Goal: Check status: Check status

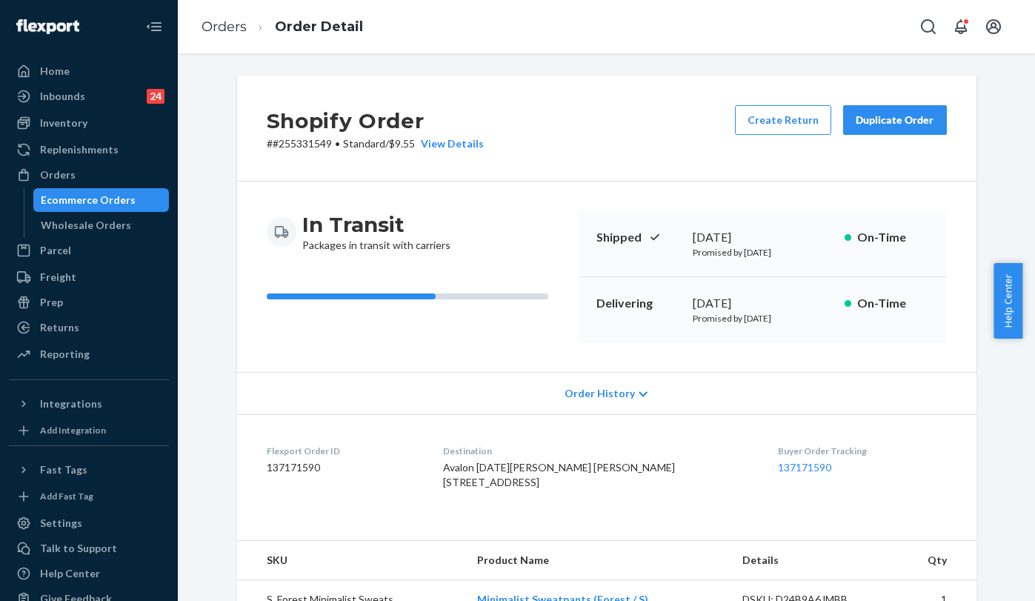
click at [219, 31] on link "Orders" at bounding box center [224, 27] width 45 height 16
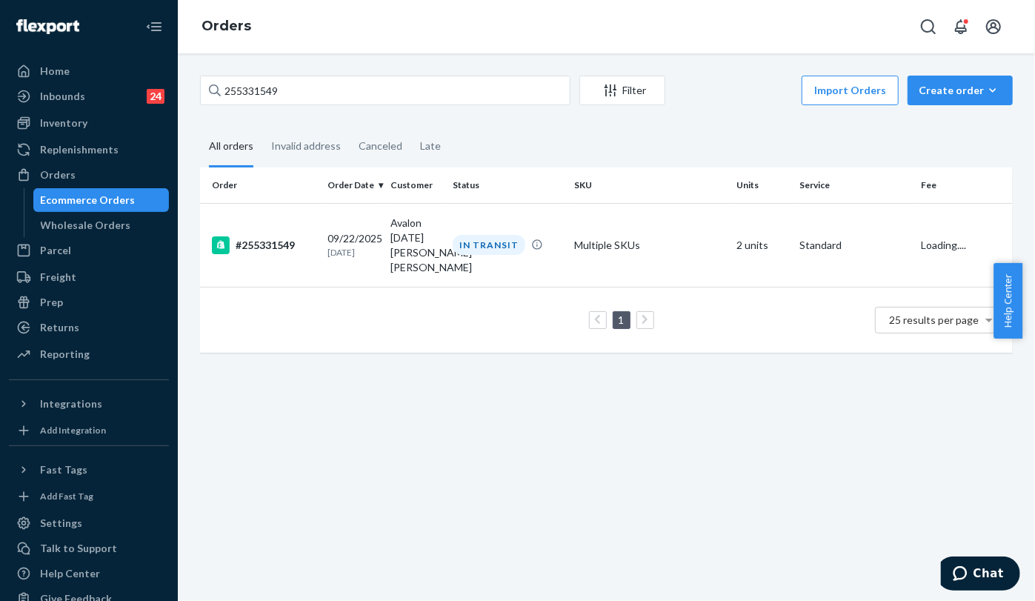
drag, startPoint x: 312, startPoint y: 105, endPoint x: 199, endPoint y: 95, distance: 113.9
click at [199, 95] on div "255331549 Filter Import Orders Create order Ecommerce order Removal order All o…" at bounding box center [606, 222] width 835 height 292
click at [347, 96] on input "255331549" at bounding box center [385, 91] width 371 height 30
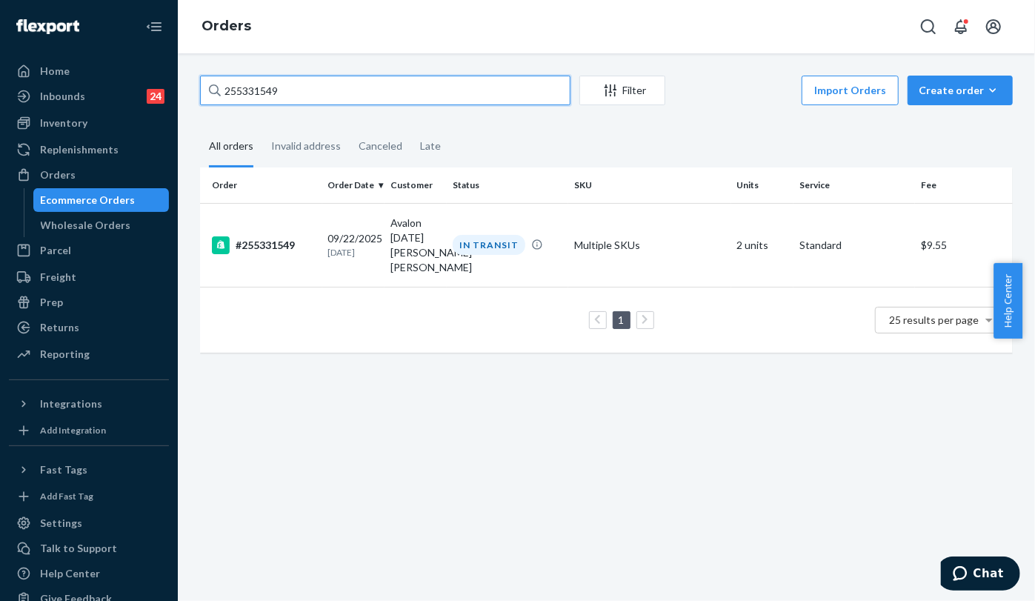
paste input "273100"
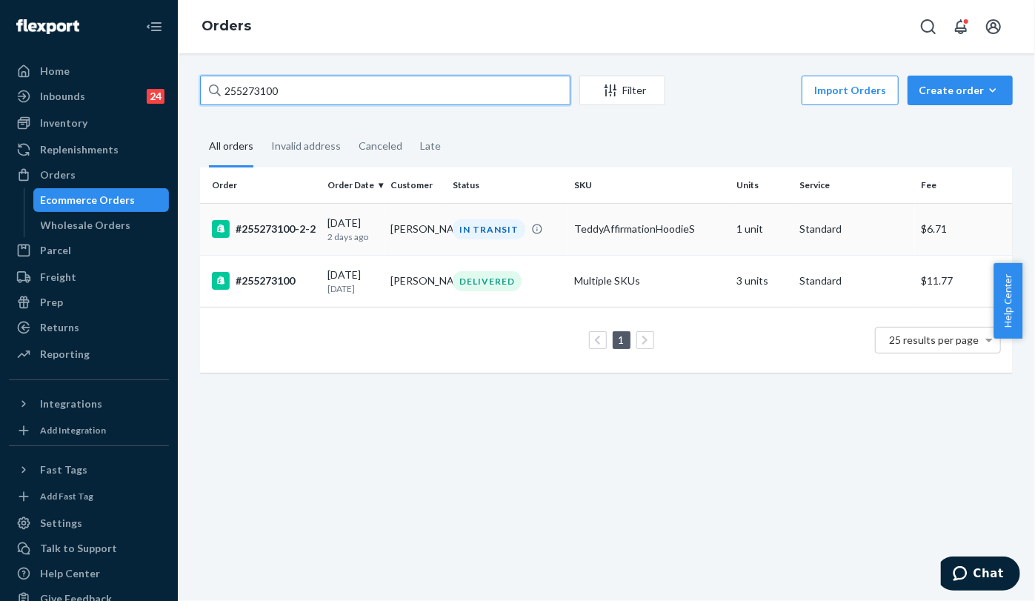
type input "255273100"
click at [276, 222] on div "#255273100-2-2" at bounding box center [264, 229] width 105 height 18
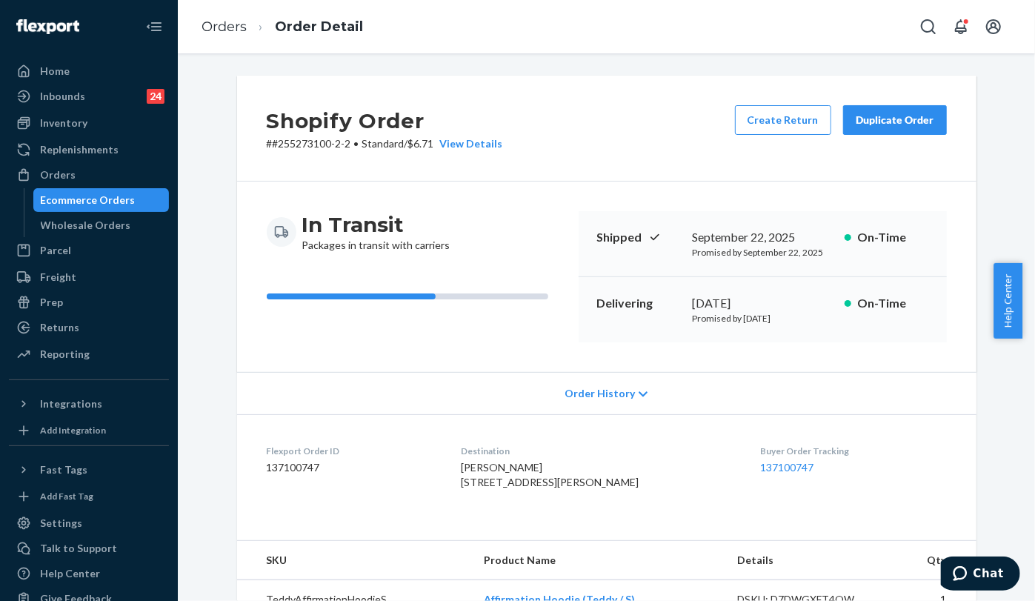
click at [254, 344] on div "In Transit Packages in transit with carriers Shipped [DATE] Promised by [DATE] …" at bounding box center [607, 277] width 740 height 190
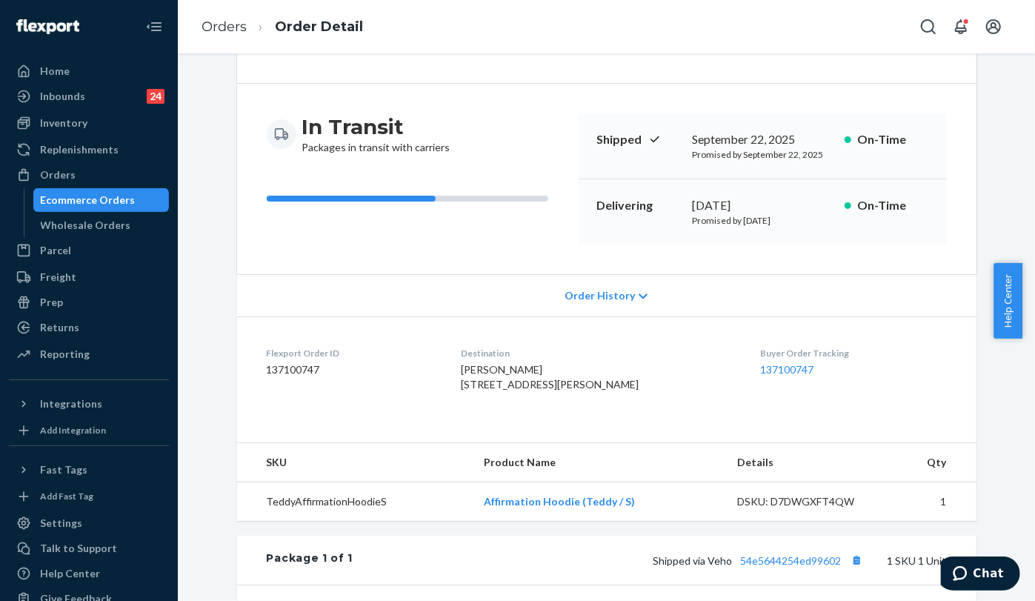
scroll to position [247, 0]
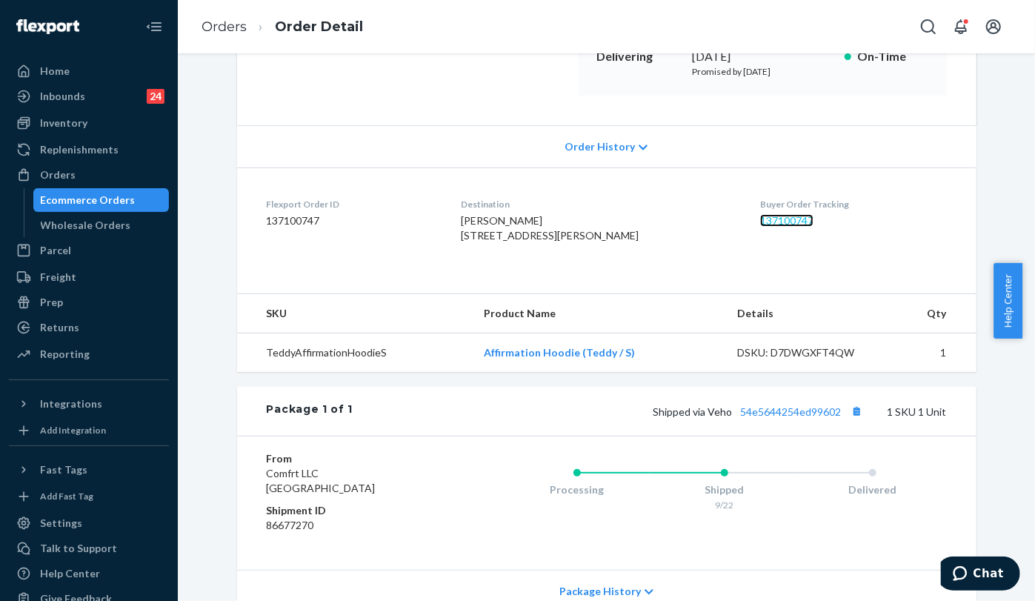
click at [772, 215] on link "137100747" at bounding box center [787, 220] width 53 height 13
